Goal: Transaction & Acquisition: Obtain resource

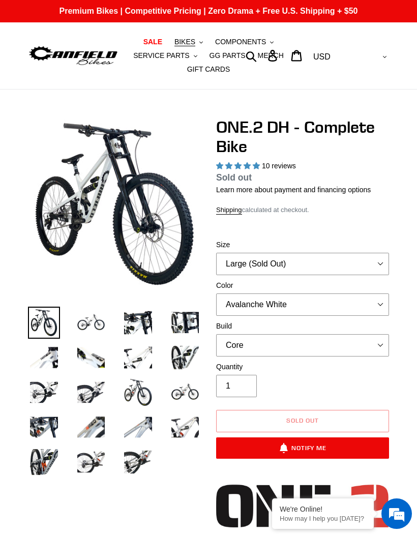
select select "highest-rating"
click at [307, 447] on button "Notify Me" at bounding box center [302, 447] width 173 height 21
select select "31902908579915"
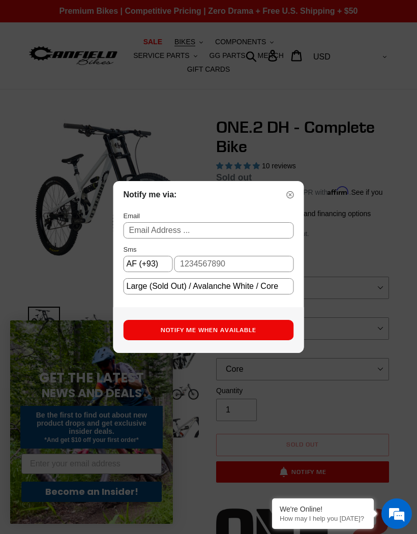
click at [270, 238] on input "text" at bounding box center [209, 230] width 170 height 16
type input "[PERSON_NAME][EMAIL_ADDRESS][PERSON_NAME][DOMAIN_NAME]"
click at [298, 217] on div "Notify me via: Email brandon.kiely@gmail.com Sms AF (+93) AX (+358) AL (+355) D…" at bounding box center [208, 244] width 191 height 126
click at [291, 198] on img at bounding box center [290, 194] width 7 height 7
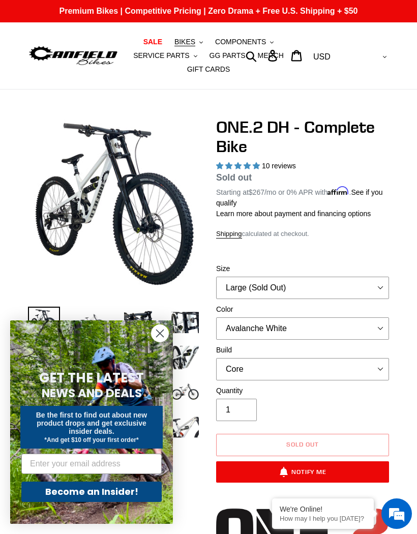
click at [196, 40] on button "BIKES .cls-1{fill:#231f20}" at bounding box center [188, 42] width 39 height 14
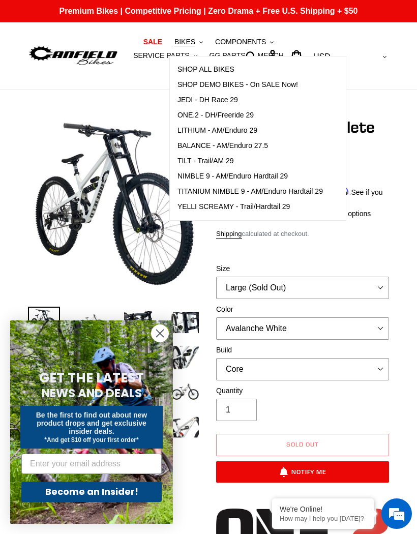
click at [254, 116] on span "ONE.2 - DH/Freeride 29" at bounding box center [215, 115] width 76 height 9
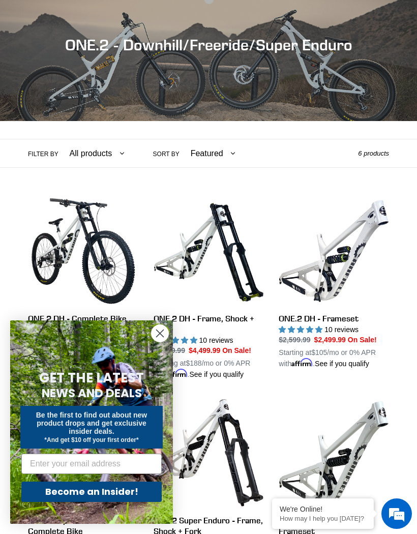
scroll to position [127, 0]
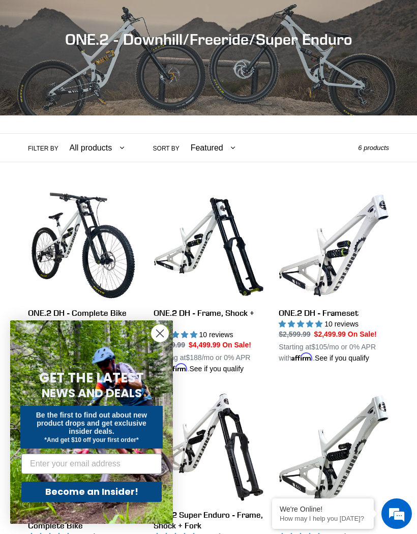
click at [335, 277] on link "ONE.2 DH - Frameset" at bounding box center [334, 276] width 110 height 173
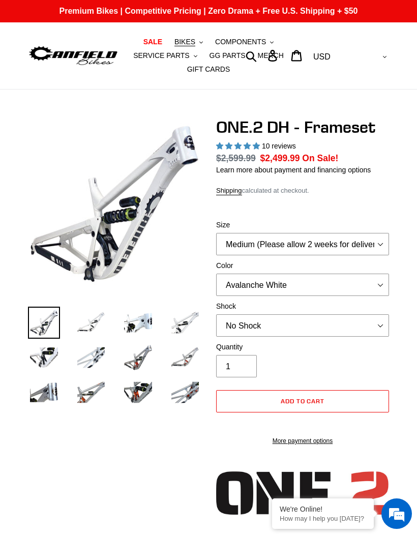
select select "highest-rating"
click at [372, 284] on select "Avalanche White Bentonite Grey" at bounding box center [302, 285] width 173 height 22
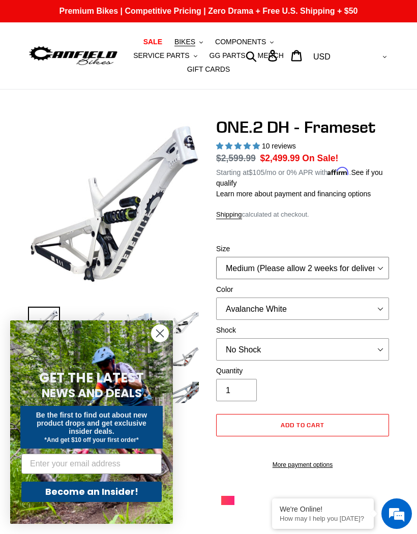
click at [366, 266] on select "Medium (Please allow 2 weeks for delivery) Large (Sold Out)" at bounding box center [302, 268] width 173 height 22
click at [347, 261] on select "Medium (Please allow 2 weeks for delivery) Large (Sold Out)" at bounding box center [302, 268] width 173 height 22
select select "Large (Sold Out)"
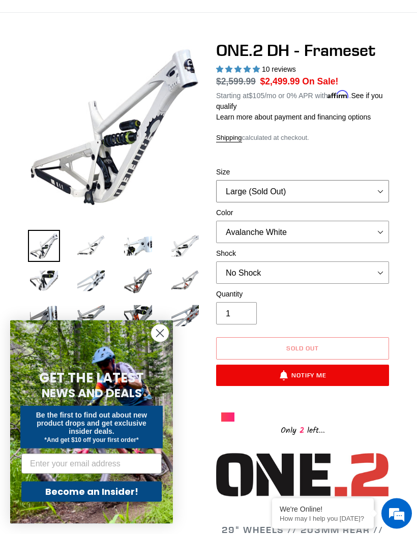
scroll to position [88, 0]
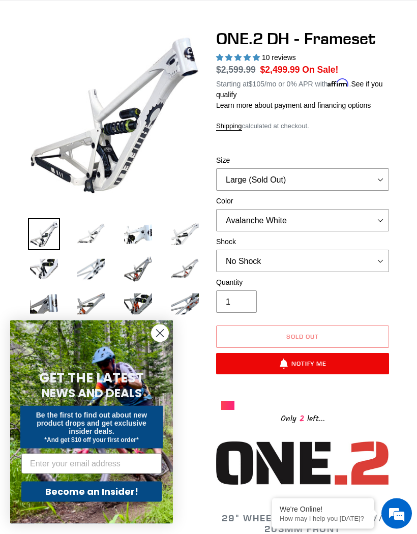
click at [335, 364] on button "Notify Me" at bounding box center [302, 363] width 173 height 21
select select "US"
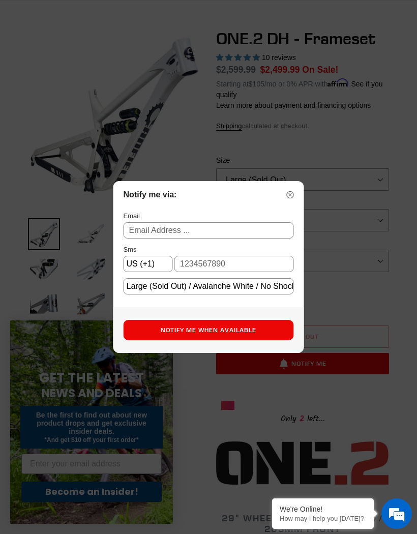
click at [251, 238] on input "text" at bounding box center [209, 230] width 170 height 16
type input "[PERSON_NAME][EMAIL_ADDRESS][PERSON_NAME][DOMAIN_NAME]"
click at [263, 340] on button "Notify Me When Available" at bounding box center [209, 330] width 170 height 20
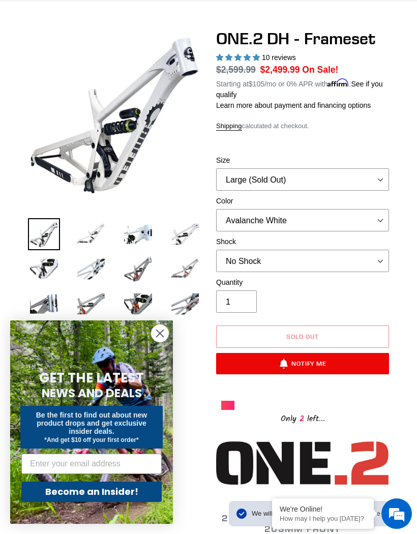
click at [325, 364] on button "Notify Me" at bounding box center [302, 363] width 173 height 21
select select "US"
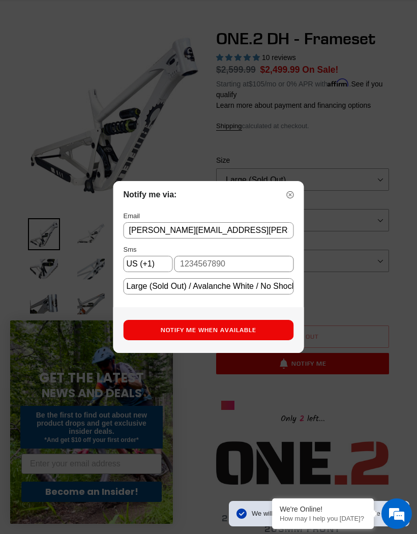
click at [265, 272] on input "text" at bounding box center [233, 264] width 119 height 16
type input "3108720082"
click at [259, 340] on button "Notify Me When Available" at bounding box center [209, 330] width 170 height 20
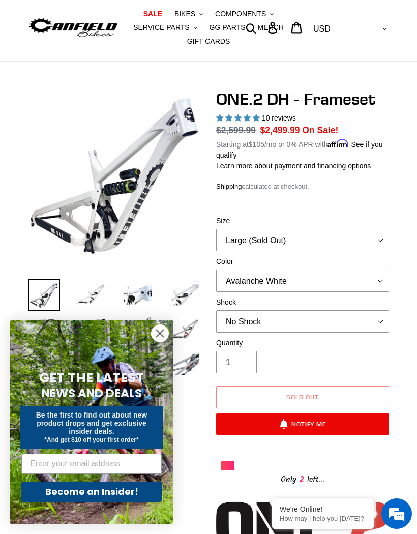
scroll to position [0, 0]
